Goal: Information Seeking & Learning: Learn about a topic

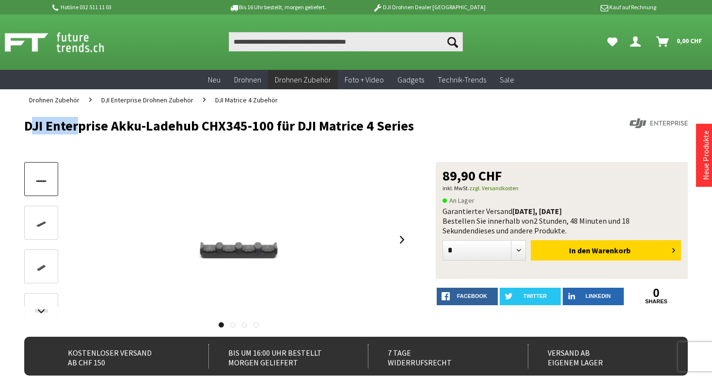
copy h1 "DJI Enterprise Akku-Ladehub CHX345-100 für DJI Matrice 4 Series"
click at [430, 125] on h1 "DJI Enterprise Akku-Ladehub CHX345-100 für DJI Matrice 4 Series" at bounding box center [289, 125] width 531 height 15
drag, startPoint x: 27, startPoint y: 126, endPoint x: 409, endPoint y: 129, distance: 382.6
click at [409, 129] on h1 "DJI Enterprise Akku-Ladehub CHX345-100 für DJI Matrice 4 Series" at bounding box center [289, 125] width 531 height 15
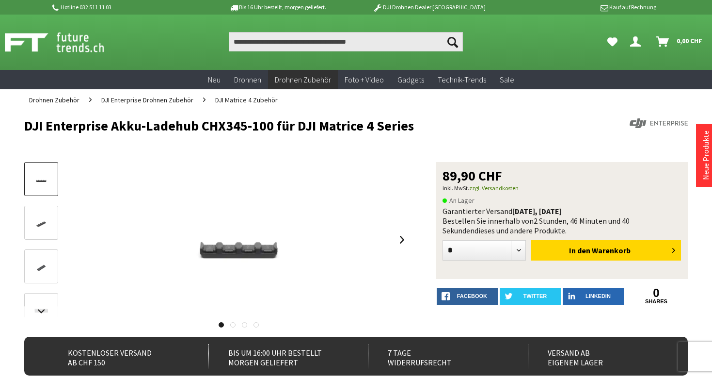
copy h1 "DJI Enterprise Akku-Ladehub CHX345-100 für DJI Matrice 4 Series"
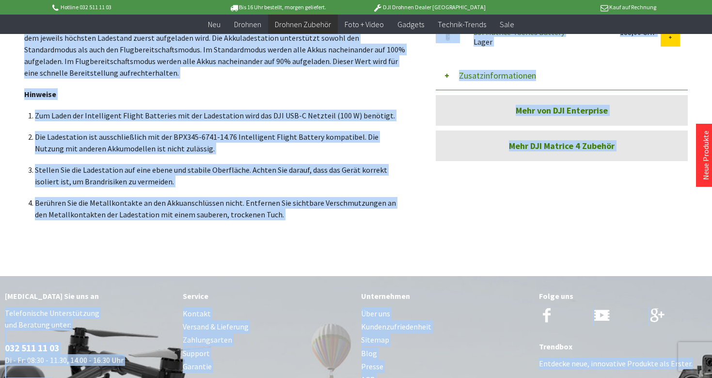
scroll to position [488, 0]
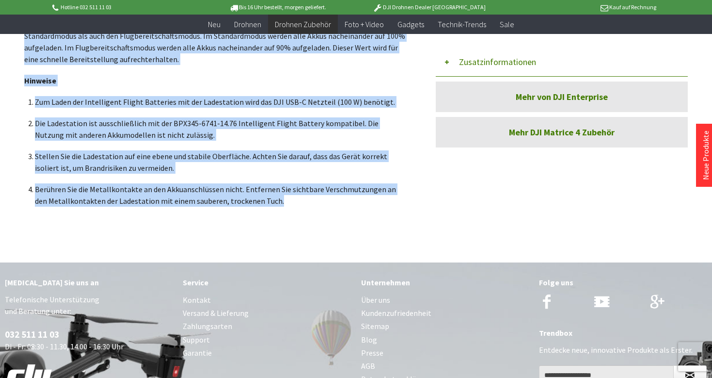
drag, startPoint x: 26, startPoint y: 143, endPoint x: 264, endPoint y: 211, distance: 247.7
click at [264, 211] on div "DJI Enterprise Akku-Ladehub CHX345-100 für DJI Matrice 4 Series M4E, M4T Modell…" at bounding box center [216, 42] width 385 height 348
copy div "DJI Enterprise Akku-Ladehub CHX345-100 für DJI Matrice 4 Series M4E, M4T Modell…"
click at [264, 211] on div "DJI Enterprise Akku-Ladehub CHX345-100 für DJI Matrice 4 Series M4E, M4T Modell…" at bounding box center [216, 42] width 385 height 348
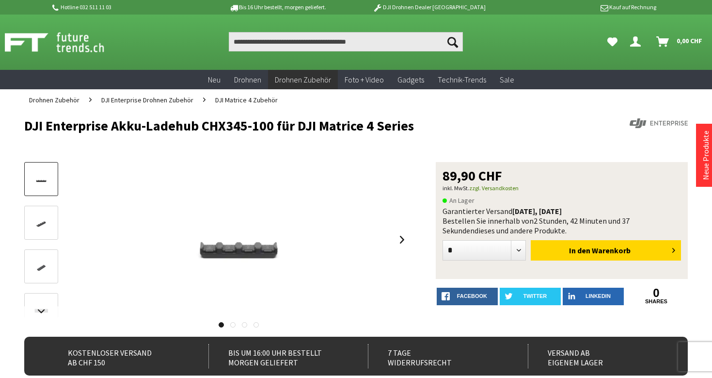
scroll to position [0, 0]
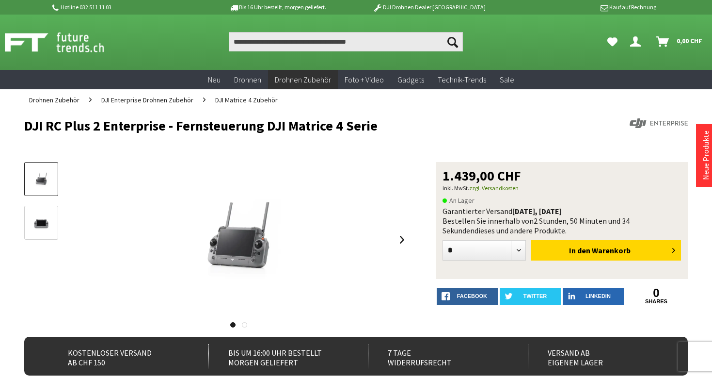
drag, startPoint x: 16, startPoint y: 128, endPoint x: 376, endPoint y: 128, distance: 359.8
copy h1 "DJI RC Plus 2 Enterprise - Fernsteuerung DJI Matrice 4 Serie"
click at [376, 128] on h1 "DJI RC Plus 2 Enterprise - Fernsteuerung DJI Matrice 4 Serie" at bounding box center [289, 125] width 531 height 15
drag, startPoint x: 441, startPoint y: 176, endPoint x: 476, endPoint y: 176, distance: 35.4
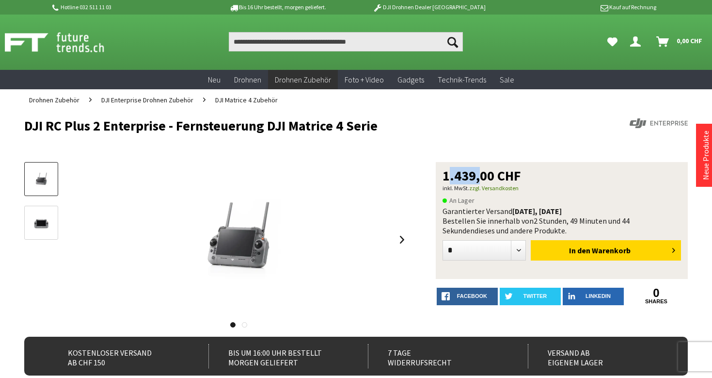
click at [476, 176] on div "1.439,00 CHF inkl. MwSt. zzgl. Versandkosten An Lager Garantierter Versand heut…" at bounding box center [562, 220] width 252 height 117
copy span "1.439"
click at [457, 123] on h1 "DJI RC Plus 2 Enterprise - Fernsteuerung DJI Matrice 4 Serie" at bounding box center [289, 125] width 531 height 15
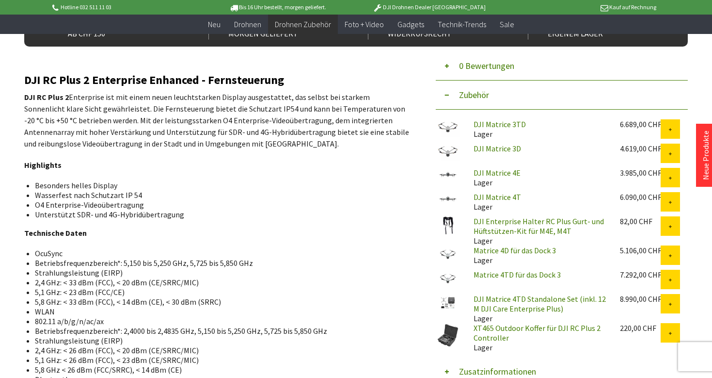
scroll to position [314, 0]
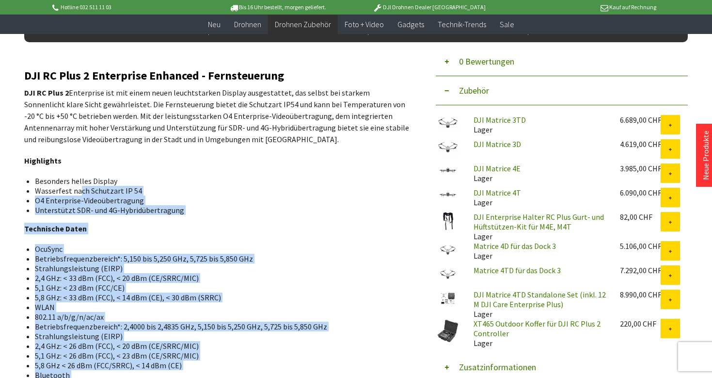
drag, startPoint x: 15, startPoint y: 74, endPoint x: 79, endPoint y: 187, distance: 130.3
click at [79, 187] on div "Menü schließen Kategorien Neu Drohnen Drohnen Zubehör DJI Enterprise Drohnen Zu…" at bounding box center [356, 295] width 712 height 1036
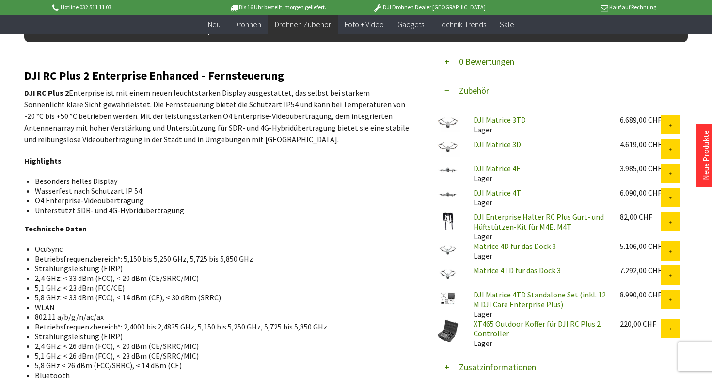
click at [46, 92] on strong "DJI RC Plus 2" at bounding box center [46, 93] width 45 height 10
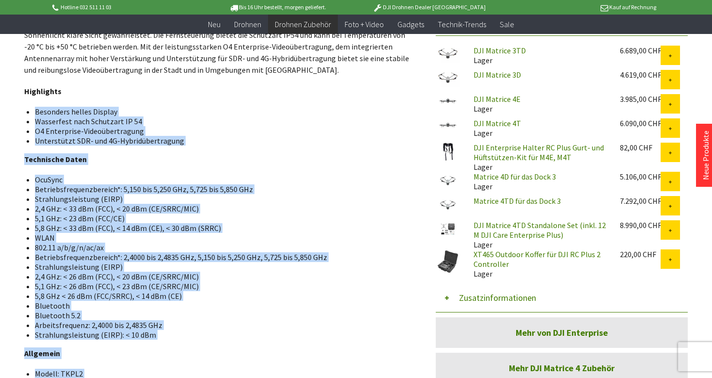
drag, startPoint x: 23, startPoint y: 70, endPoint x: 66, endPoint y: 105, distance: 55.9
click at [66, 105] on div "Menü schließen Kategorien Neu Drohnen Drohnen Zubehör DJI Enterprise Drohnen Zu…" at bounding box center [356, 226] width 712 height 1036
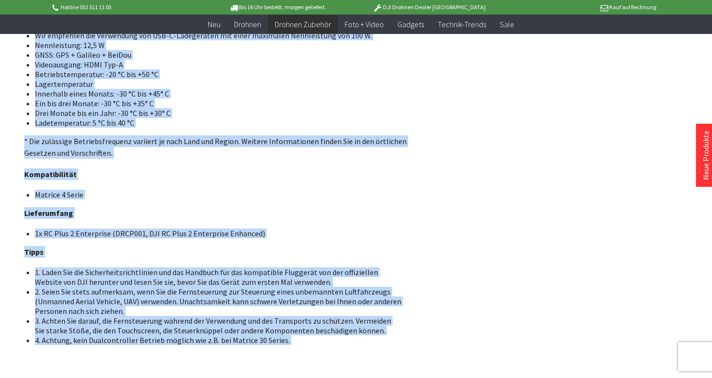
scroll to position [783, 0]
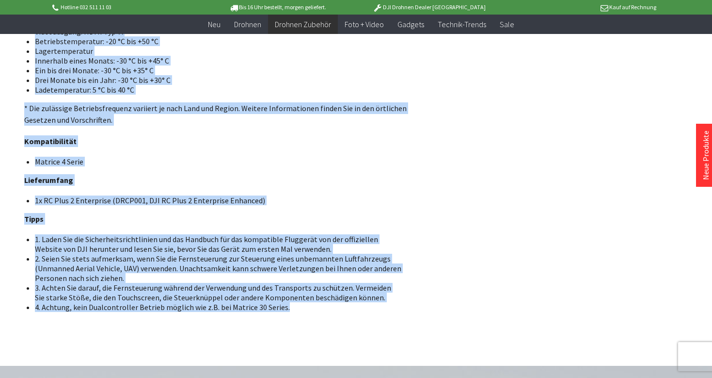
drag, startPoint x: 26, startPoint y: 134, endPoint x: 295, endPoint y: 310, distance: 321.2
copy div "DJI RC Plus 2 Enterprise Enhanced - Fernsteuerung DJI RC Plus 2 Enterprise ist …"
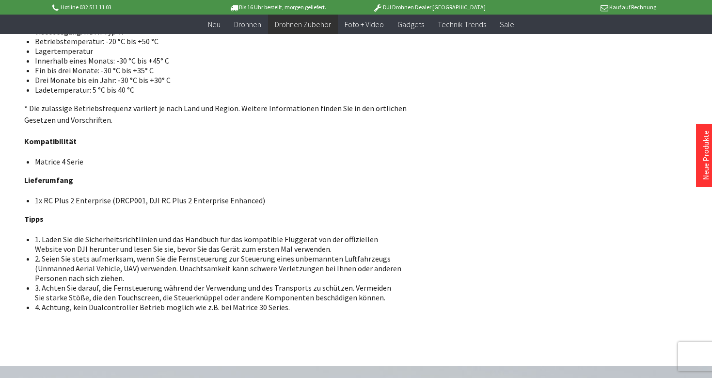
click at [239, 245] on li "1. Laden Sie die Sicherheitsrichtlinien und das Handbuch für das kompatible Flu…" at bounding box center [218, 243] width 367 height 19
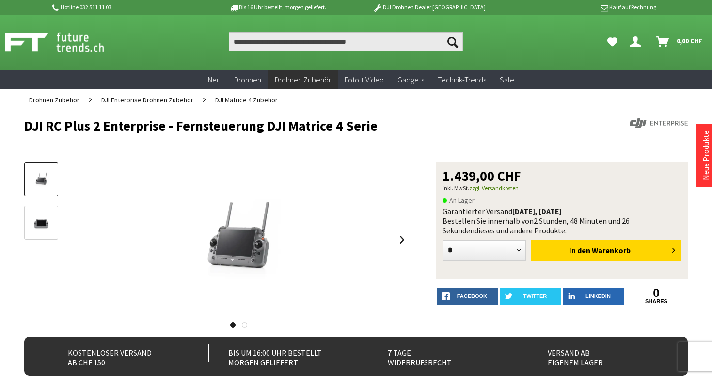
scroll to position [0, 0]
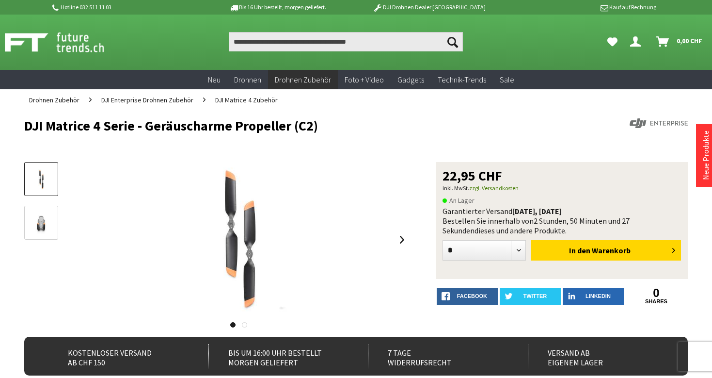
drag, startPoint x: 19, startPoint y: 129, endPoint x: 326, endPoint y: 127, distance: 307.0
copy h1 "DJI Matrice 4 Serie - Geräuscharme Propeller (C2)"
click at [326, 127] on h1 "DJI Matrice 4 Serie - Geräuscharme Propeller (C2)" at bounding box center [289, 125] width 531 height 15
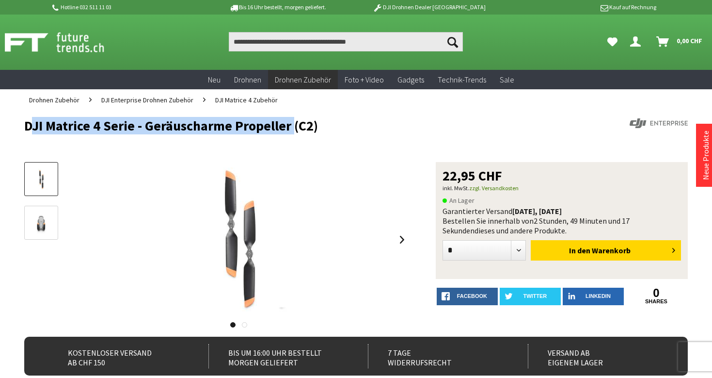
drag, startPoint x: 16, startPoint y: 124, endPoint x: 288, endPoint y: 125, distance: 271.6
copy h1 "DJI Matrice 4 Serie - Geräuscharme Propeller"
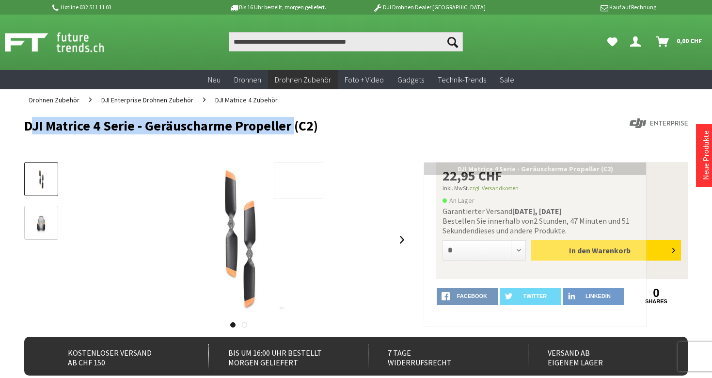
click at [224, 121] on h1 "DJI Matrice 4 Serie - Geräuscharme Propeller (C2)" at bounding box center [289, 125] width 531 height 15
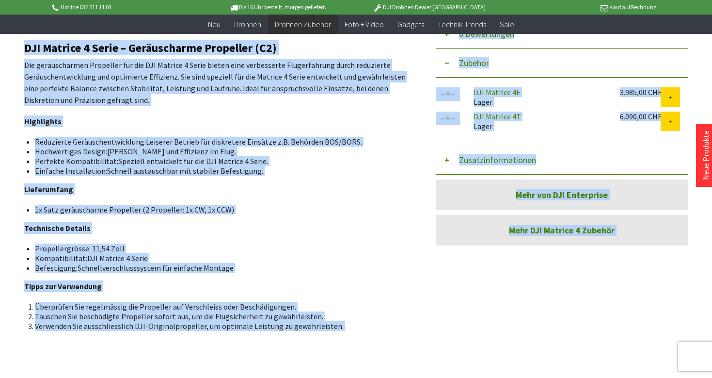
scroll to position [345, 0]
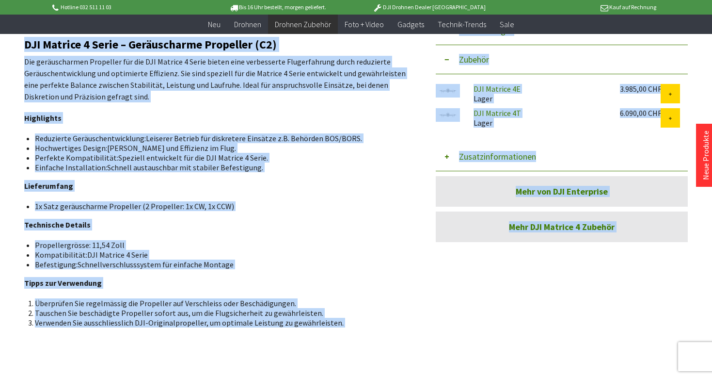
drag, startPoint x: 25, startPoint y: 75, endPoint x: 233, endPoint y: 262, distance: 280.2
click at [233, 262] on div "DJI Matrice 4 Serie – Geräuscharme Propeller (C2) Die geräuscharmen Propeller f…" at bounding box center [216, 182] width 385 height 289
copy div "DJI Matrice 4 Serie – Geräuscharme Propeller (C2) Die geräuscharmen Propeller f…"
click at [233, 262] on li "Befestigung: Schnellverschlusssystem für einfache Montage" at bounding box center [218, 264] width 367 height 10
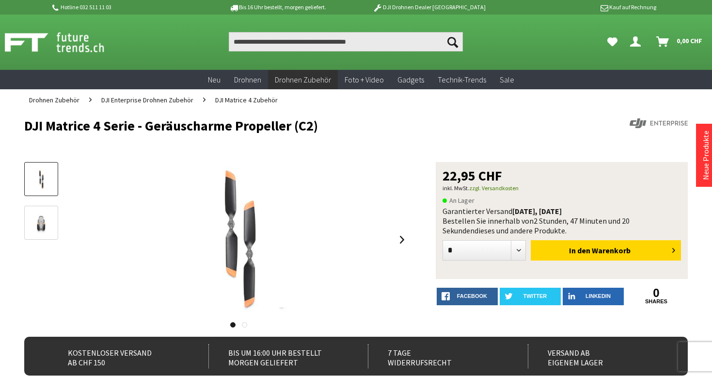
scroll to position [0, 0]
